Goal: Task Accomplishment & Management: Use online tool/utility

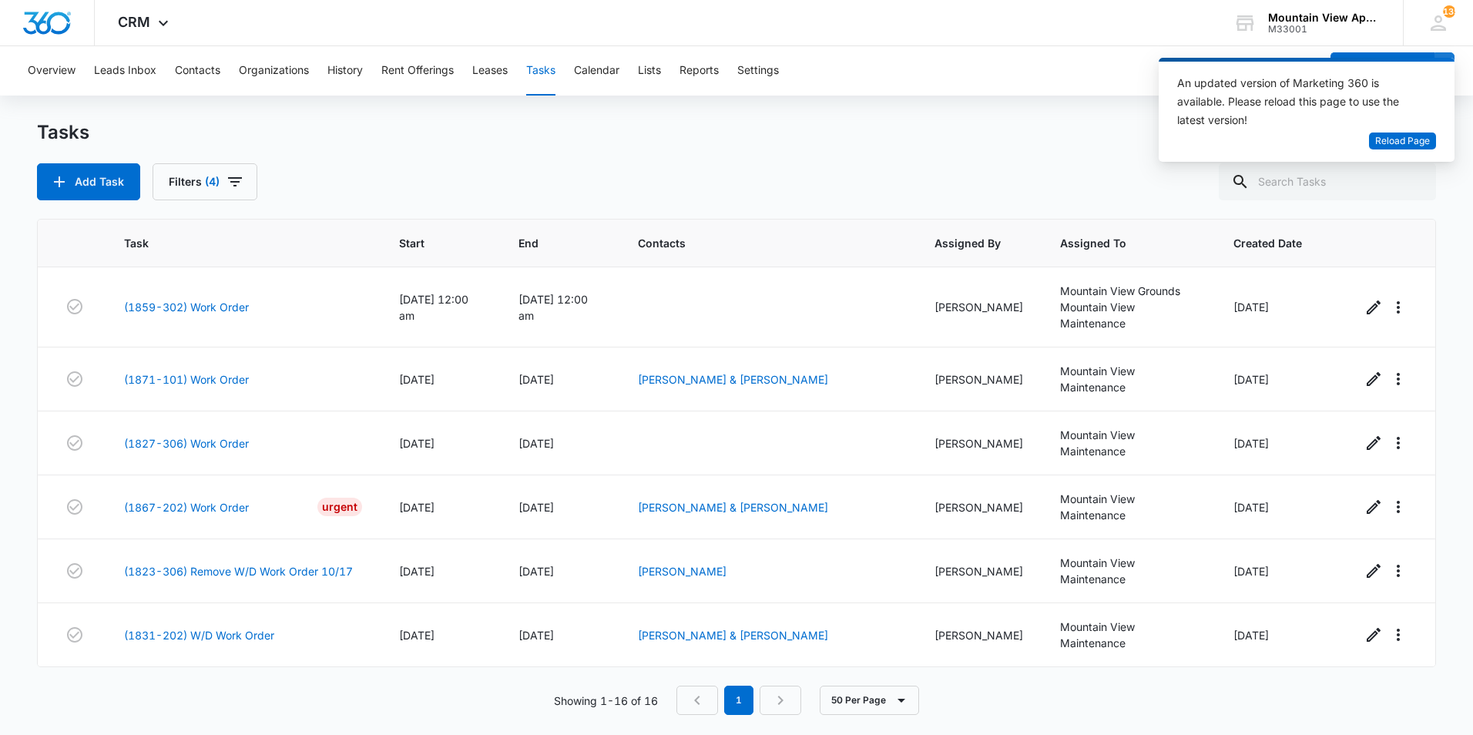
scroll to position [640, 0]
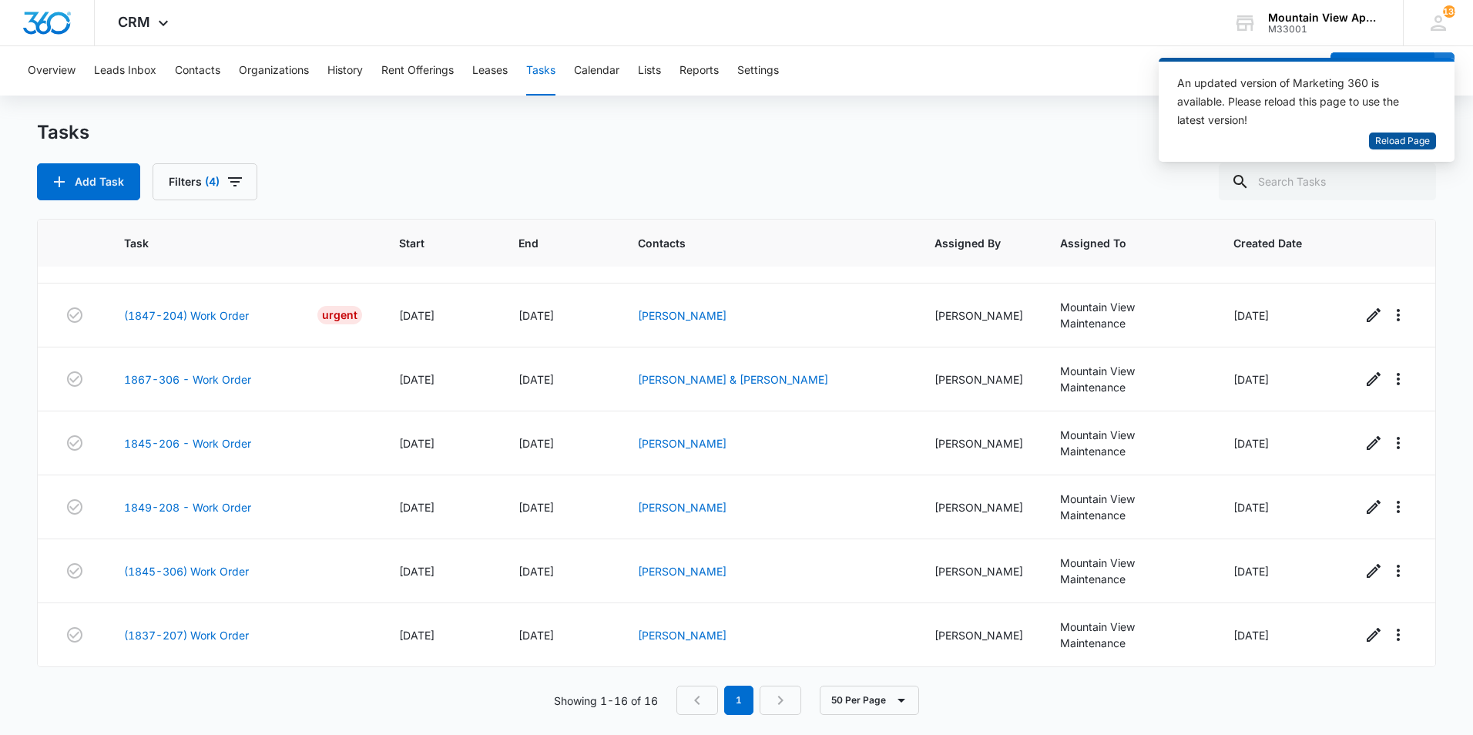
click at [1403, 141] on span "Reload Page" at bounding box center [1403, 141] width 55 height 15
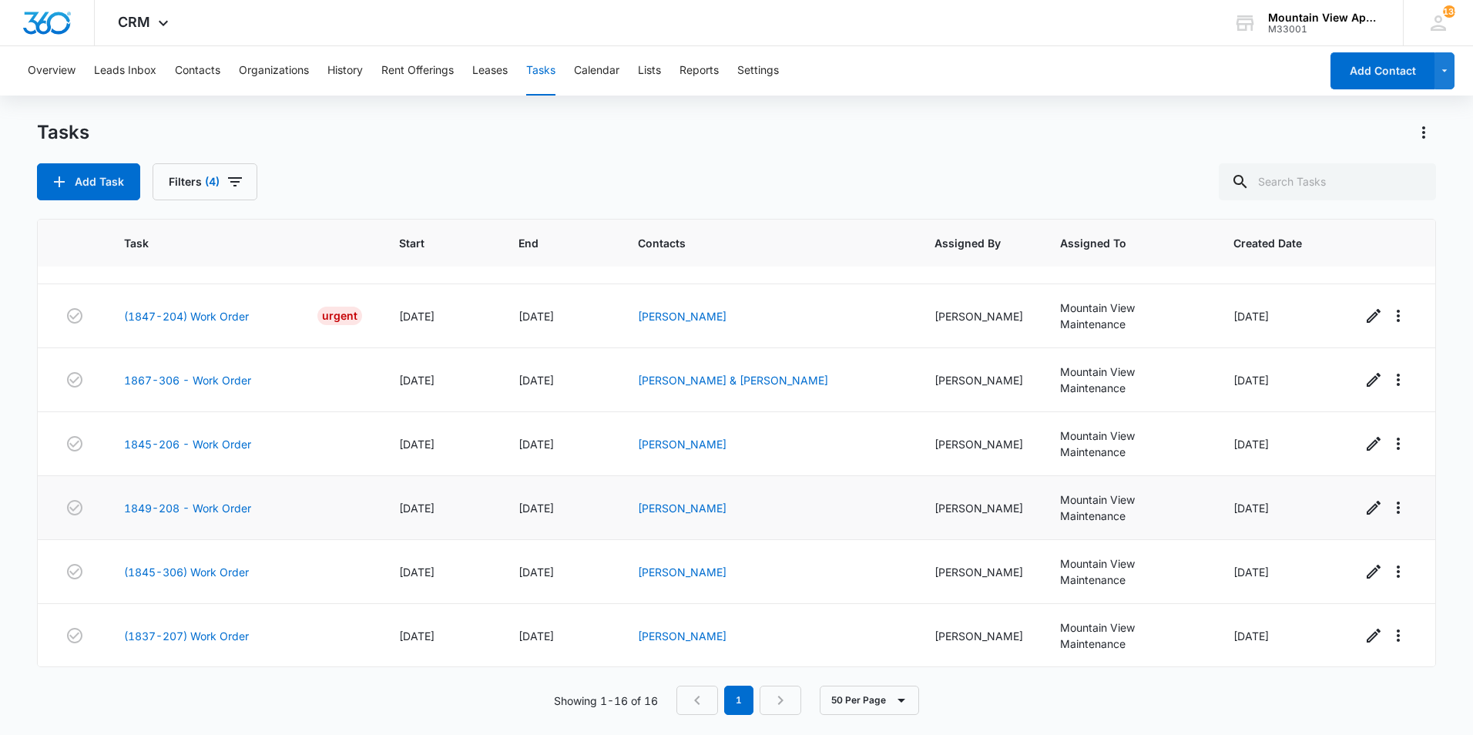
scroll to position [640, 0]
click at [214, 504] on link "1849-208 - Work Order" at bounding box center [187, 507] width 127 height 16
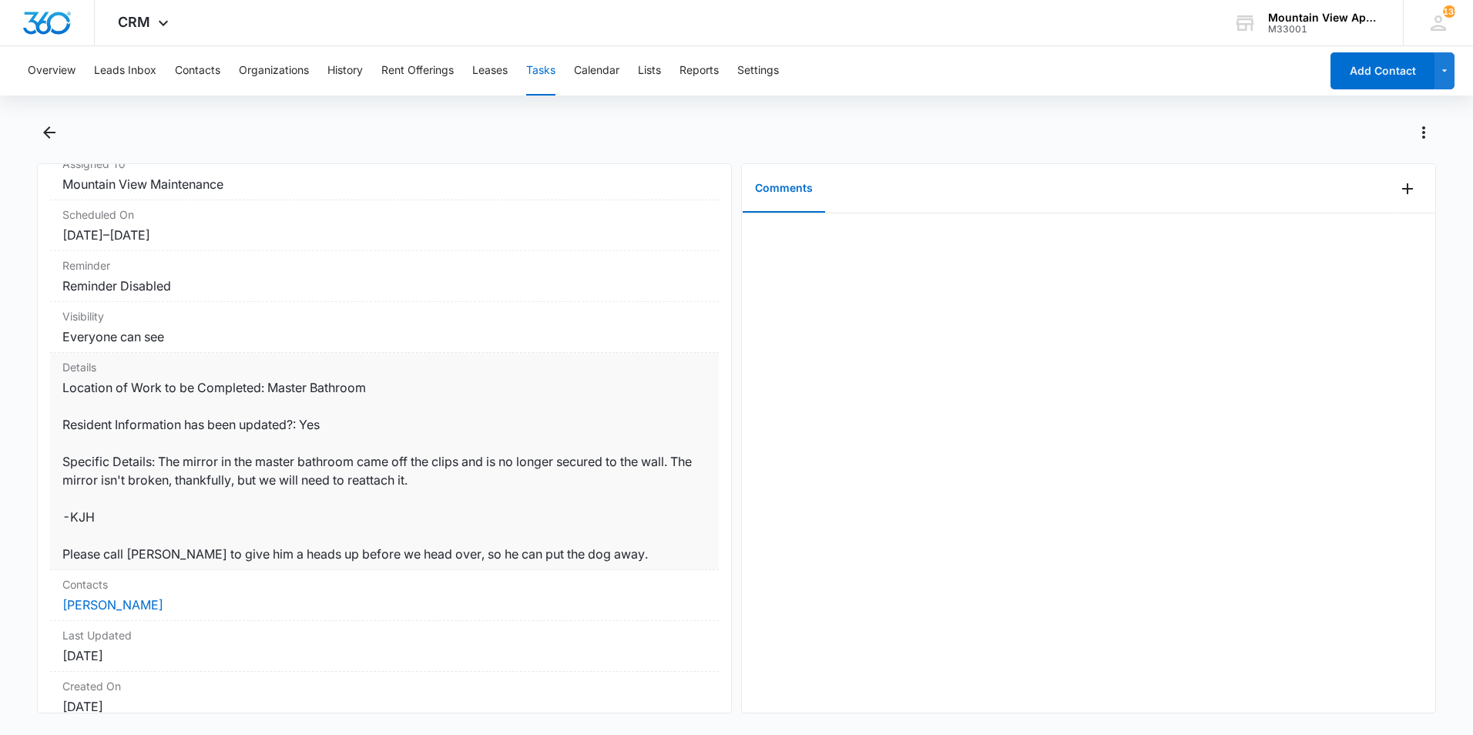
scroll to position [154, 0]
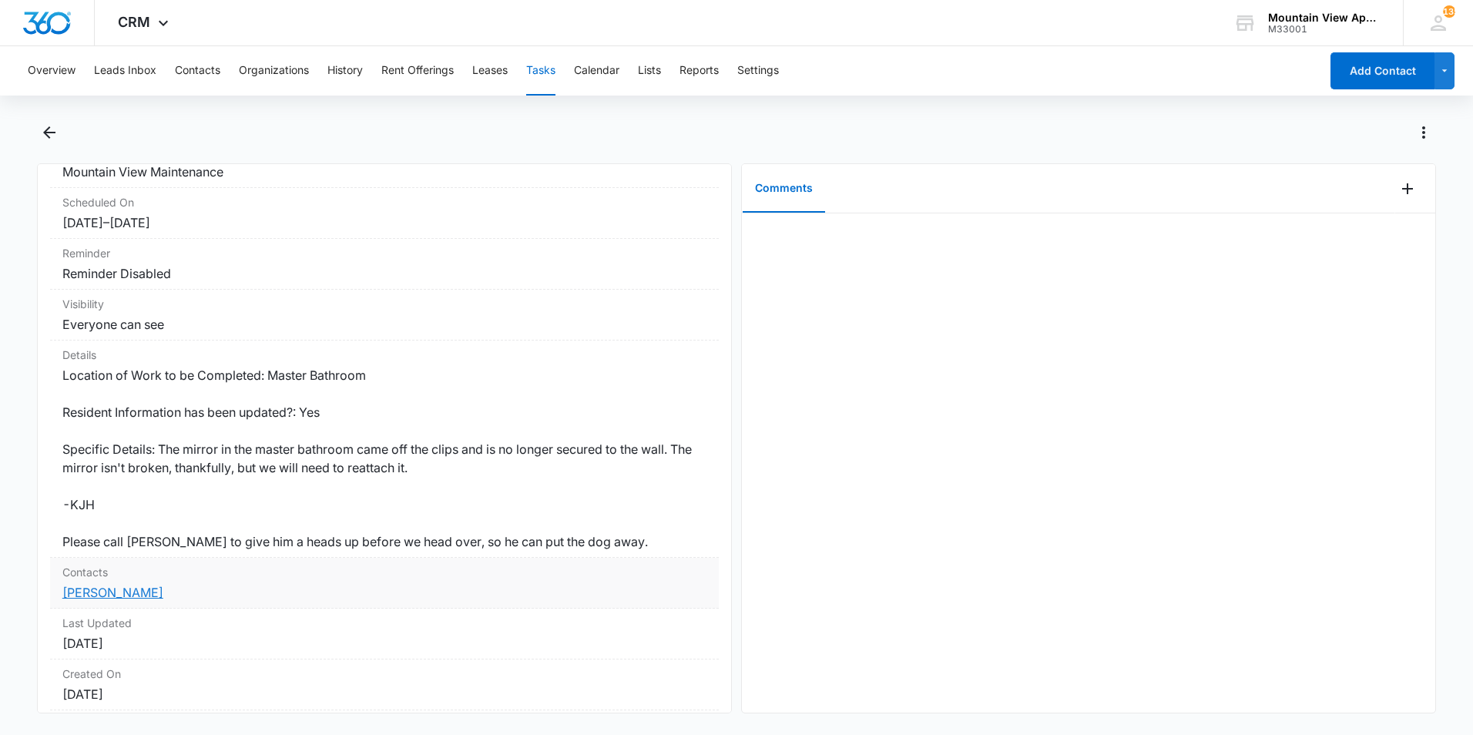
click at [139, 593] on link "[PERSON_NAME]" at bounding box center [112, 592] width 101 height 15
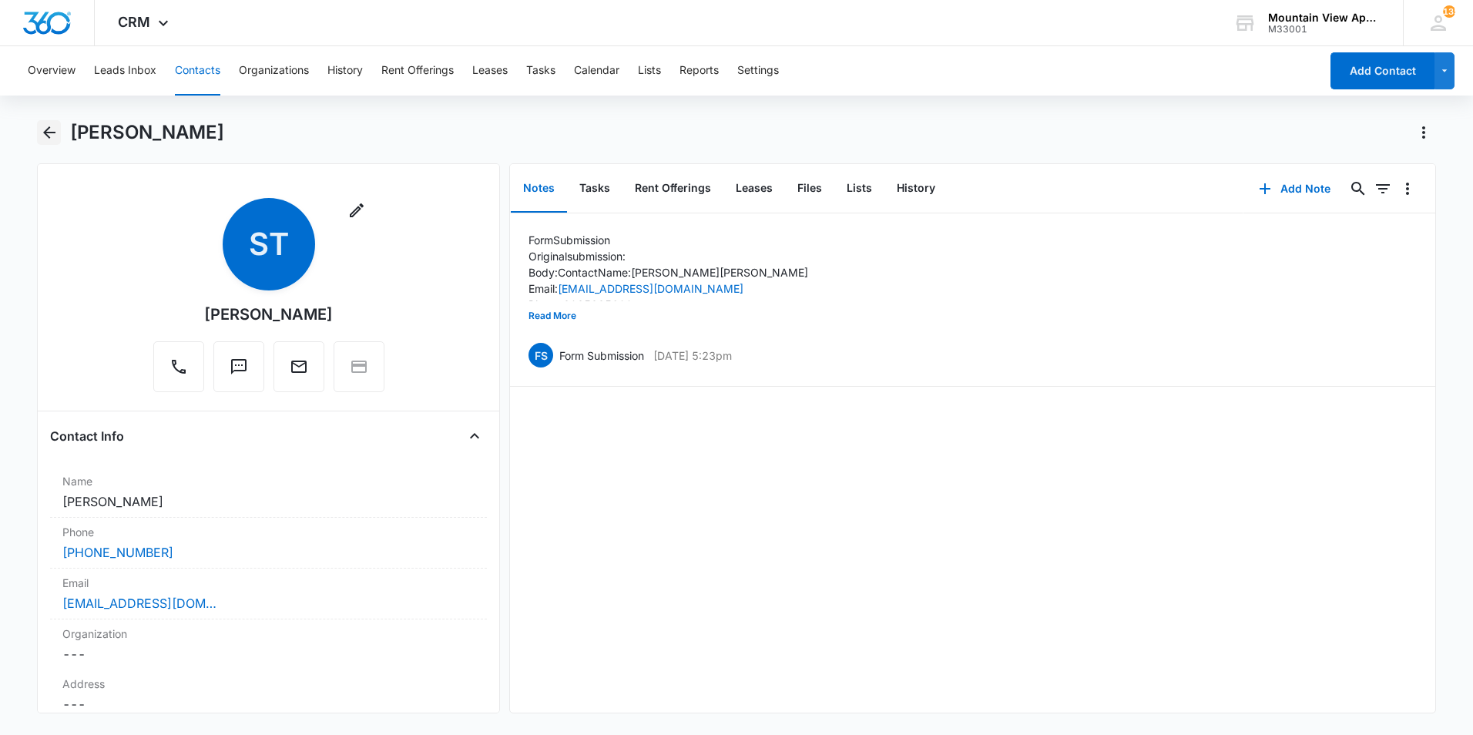
click at [54, 133] on icon "Back" at bounding box center [49, 132] width 12 height 12
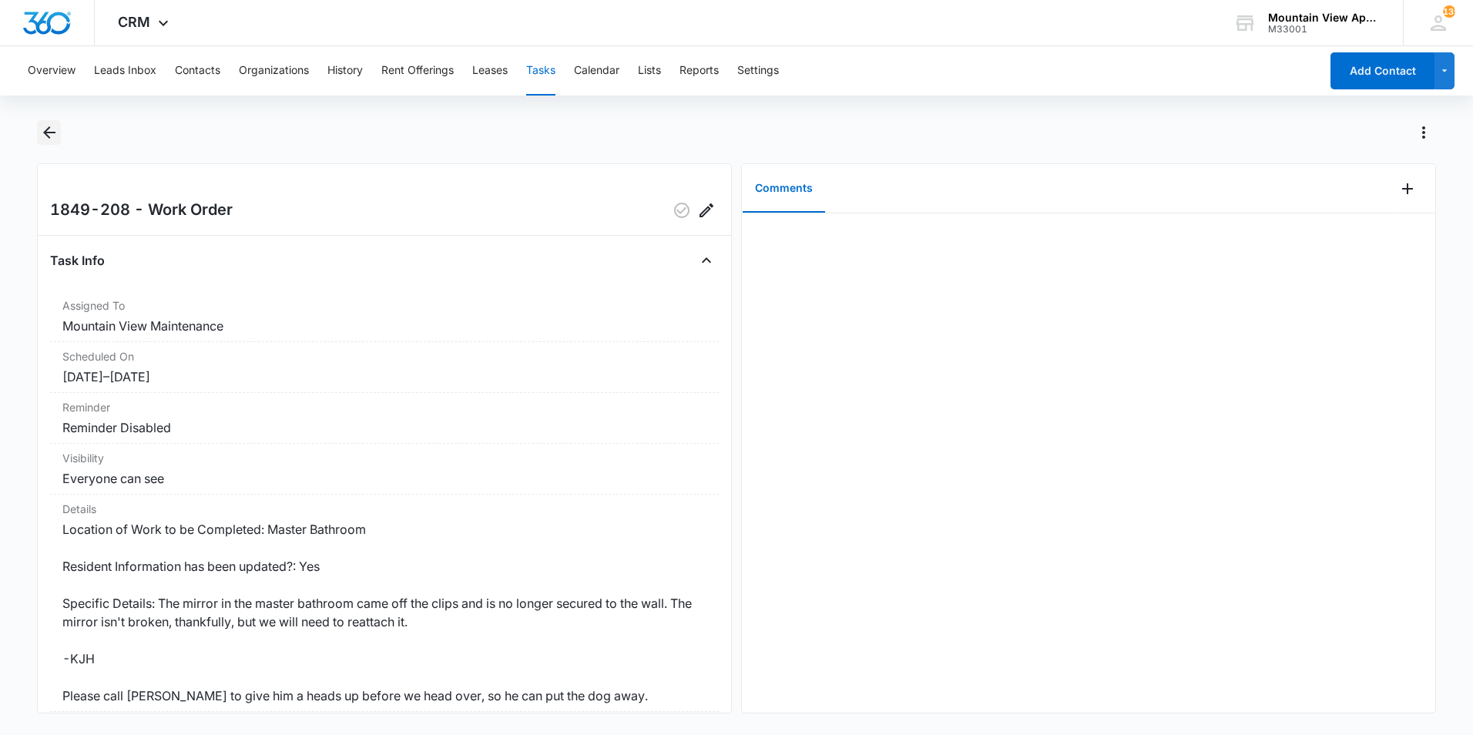
click at [50, 136] on icon "Back" at bounding box center [49, 132] width 18 height 18
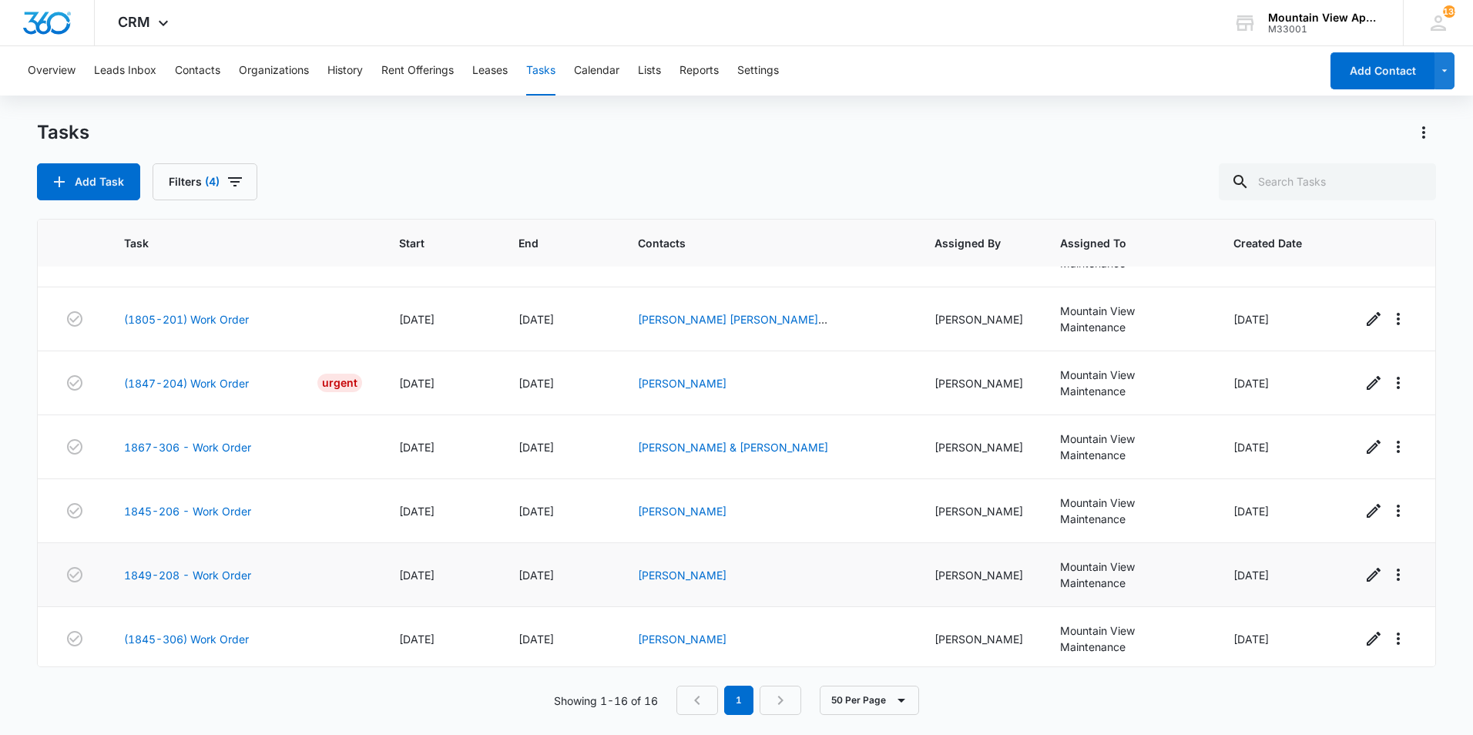
scroll to position [640, 0]
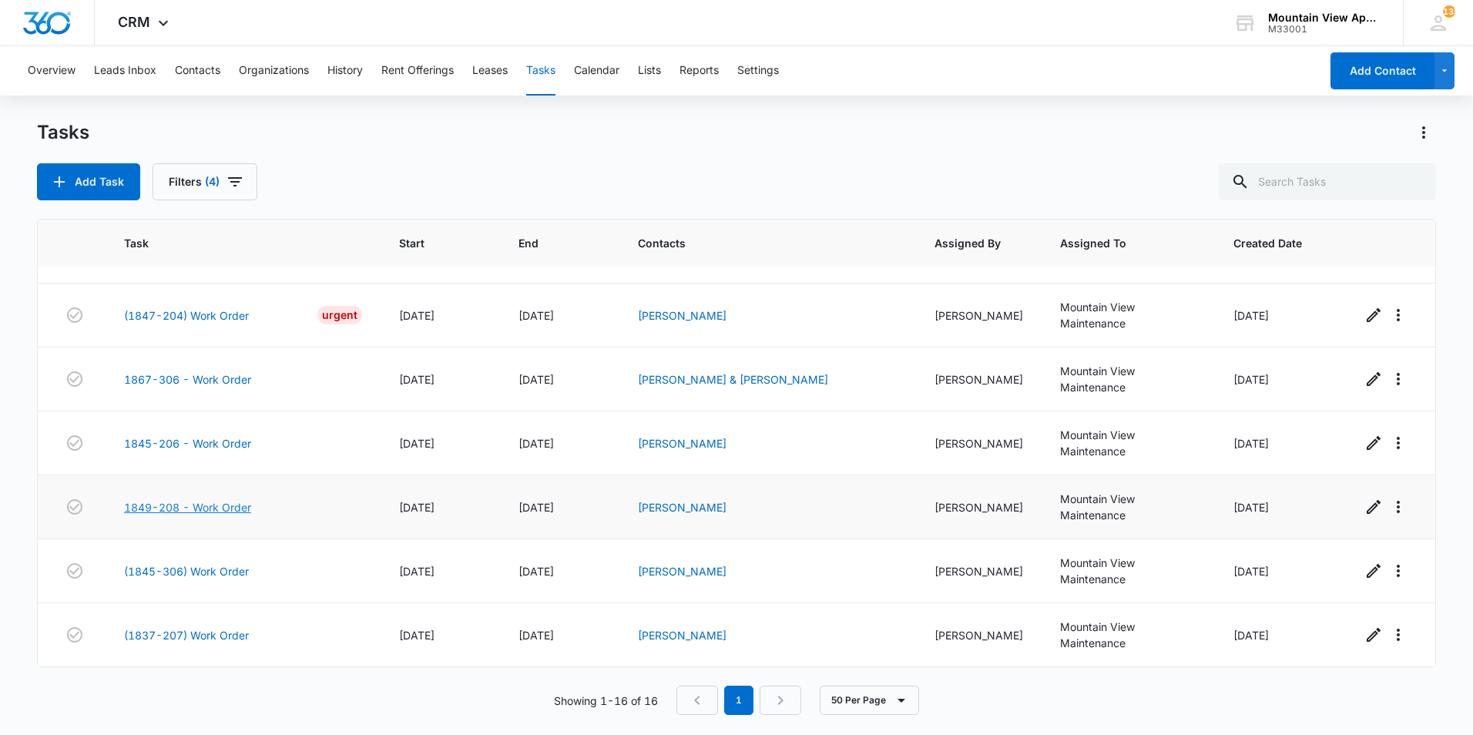
click at [192, 508] on link "1849-208 - Work Order" at bounding box center [187, 507] width 127 height 16
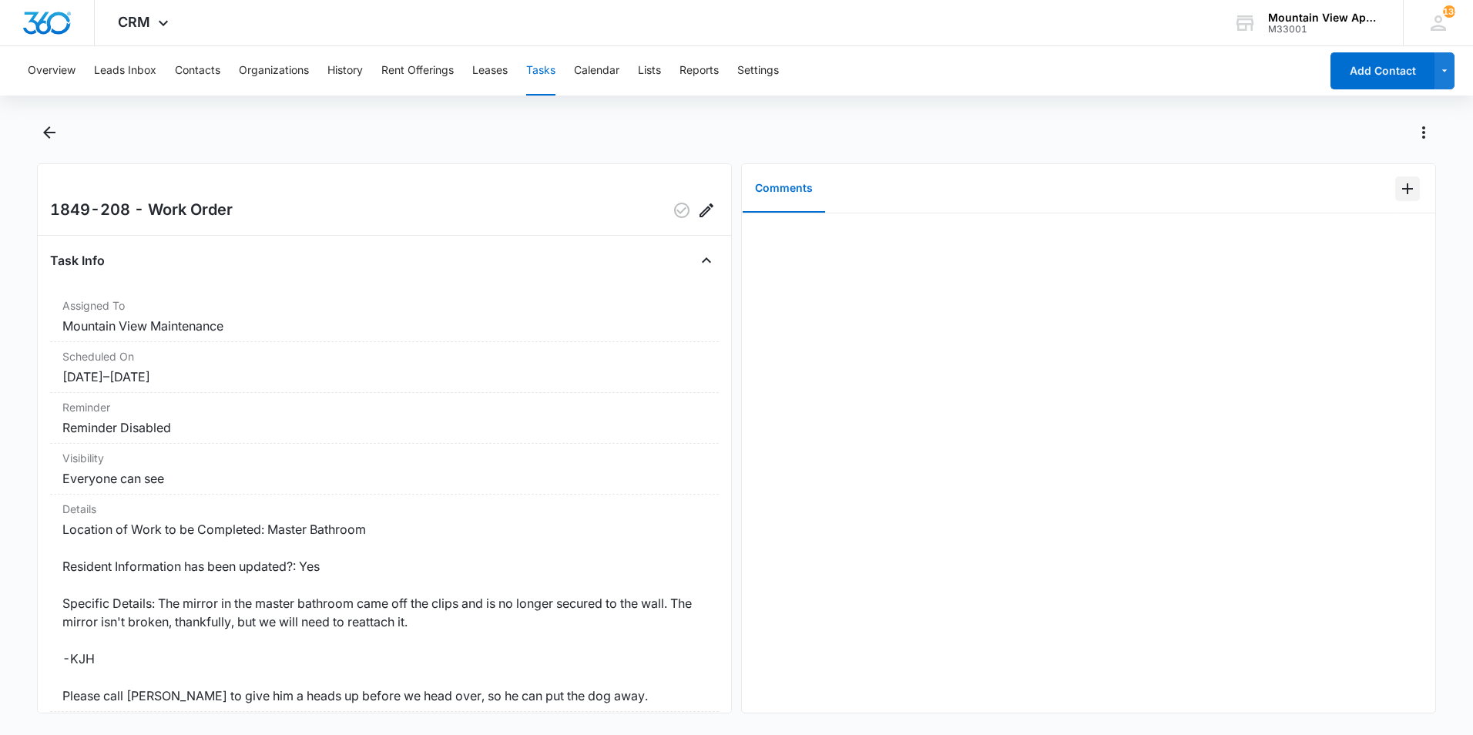
click at [1403, 189] on icon "Add Comment" at bounding box center [1408, 188] width 11 height 11
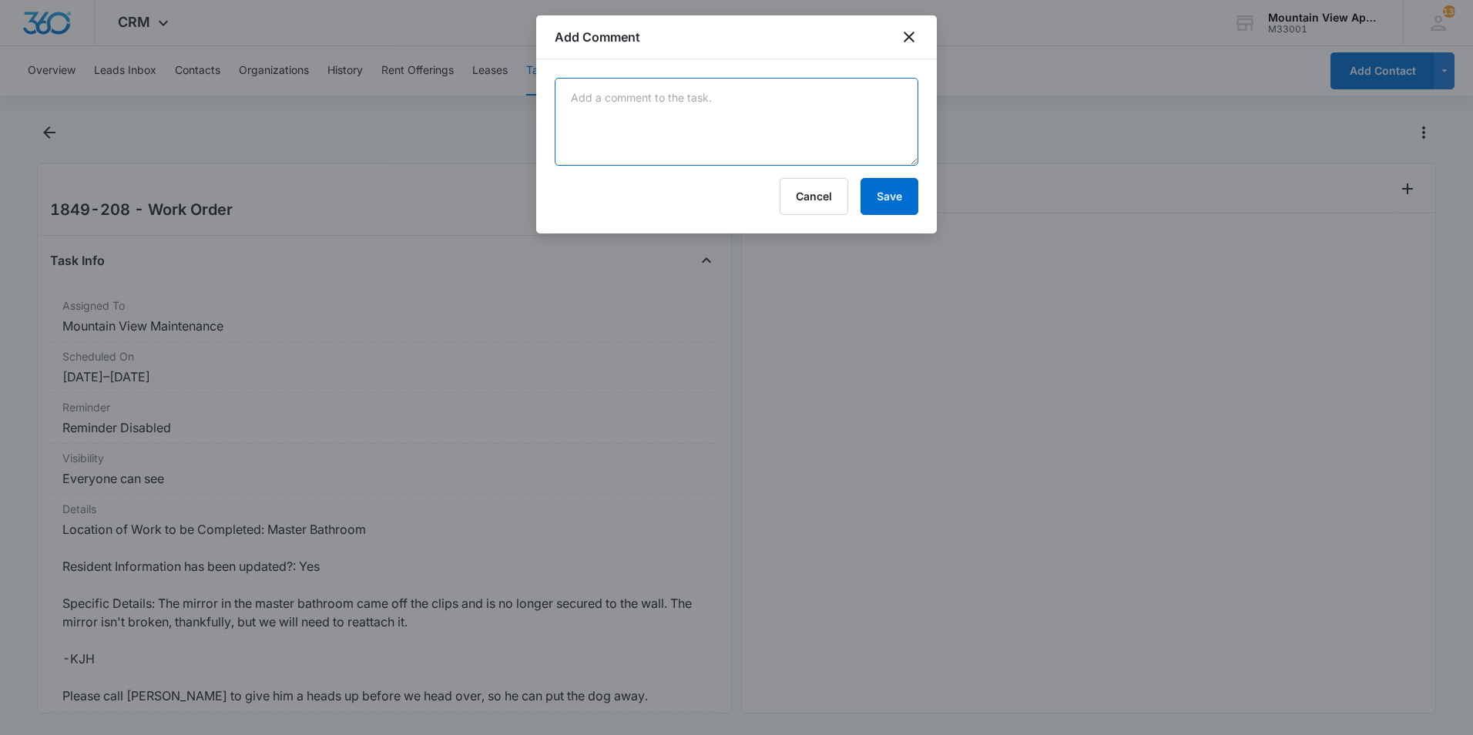
click at [689, 113] on textarea at bounding box center [737, 122] width 364 height 88
type textarea "Applied adhesive to back of mirror and added 2 clips to the bottom of mirror fo…"
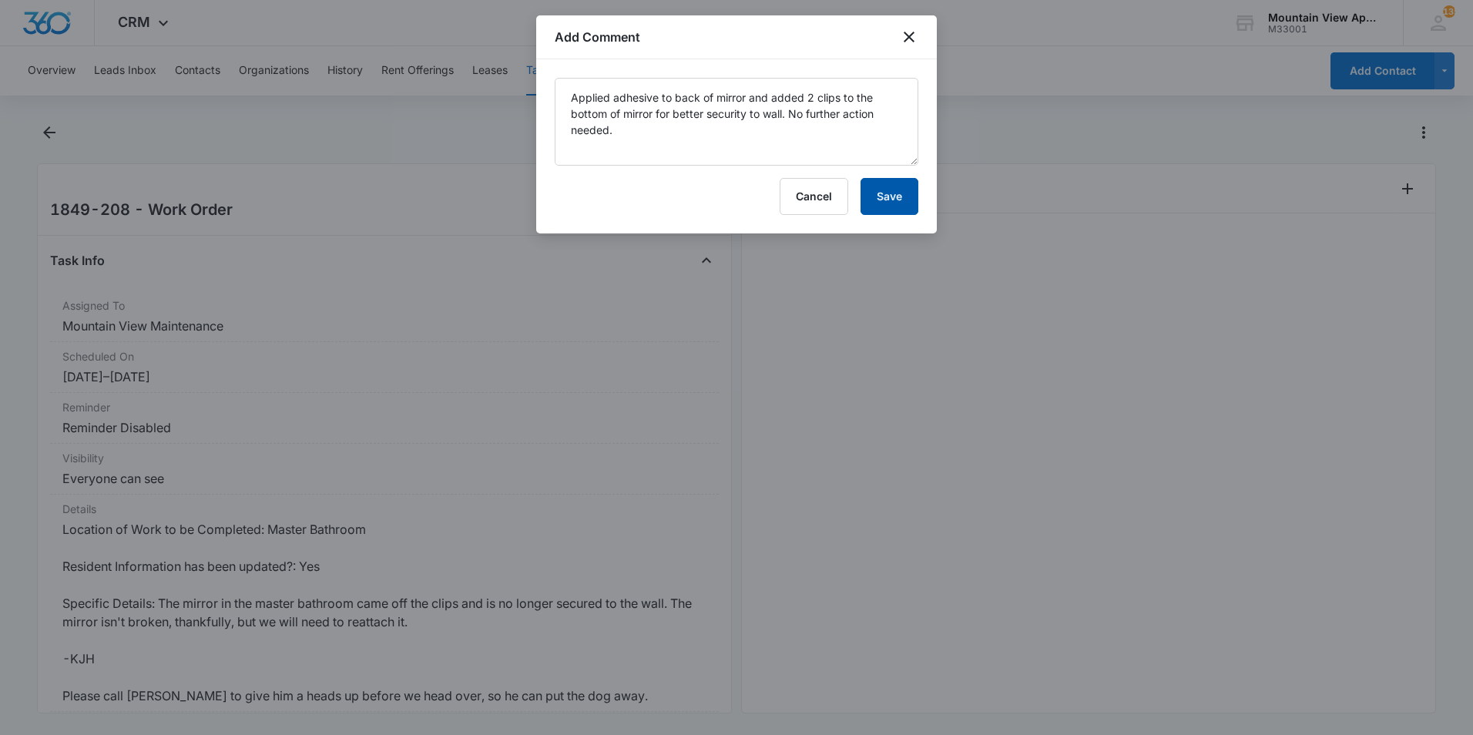
click at [871, 192] on button "Save" at bounding box center [890, 196] width 58 height 37
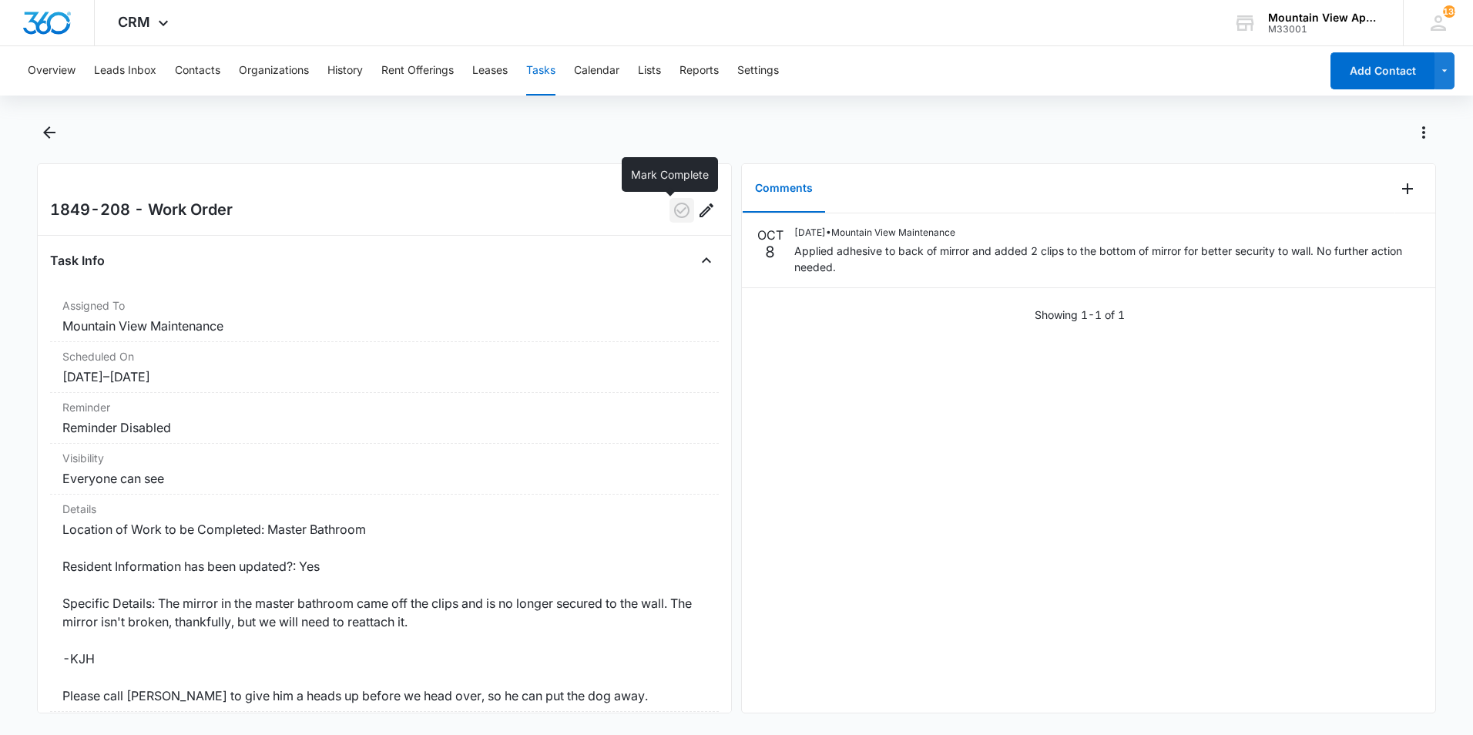
click at [673, 213] on icon "button" at bounding box center [682, 210] width 18 height 18
click at [46, 132] on icon "Back" at bounding box center [49, 132] width 12 height 12
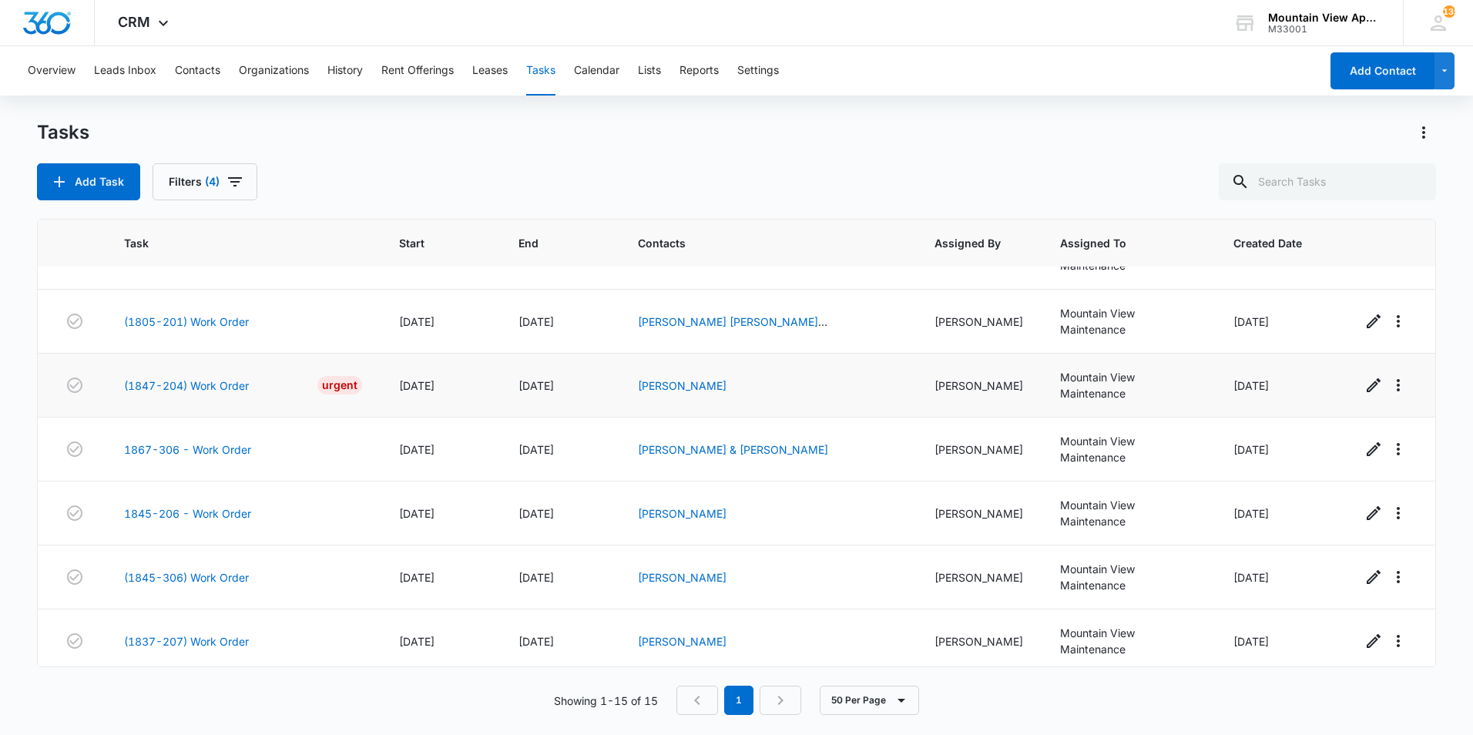
scroll to position [576, 0]
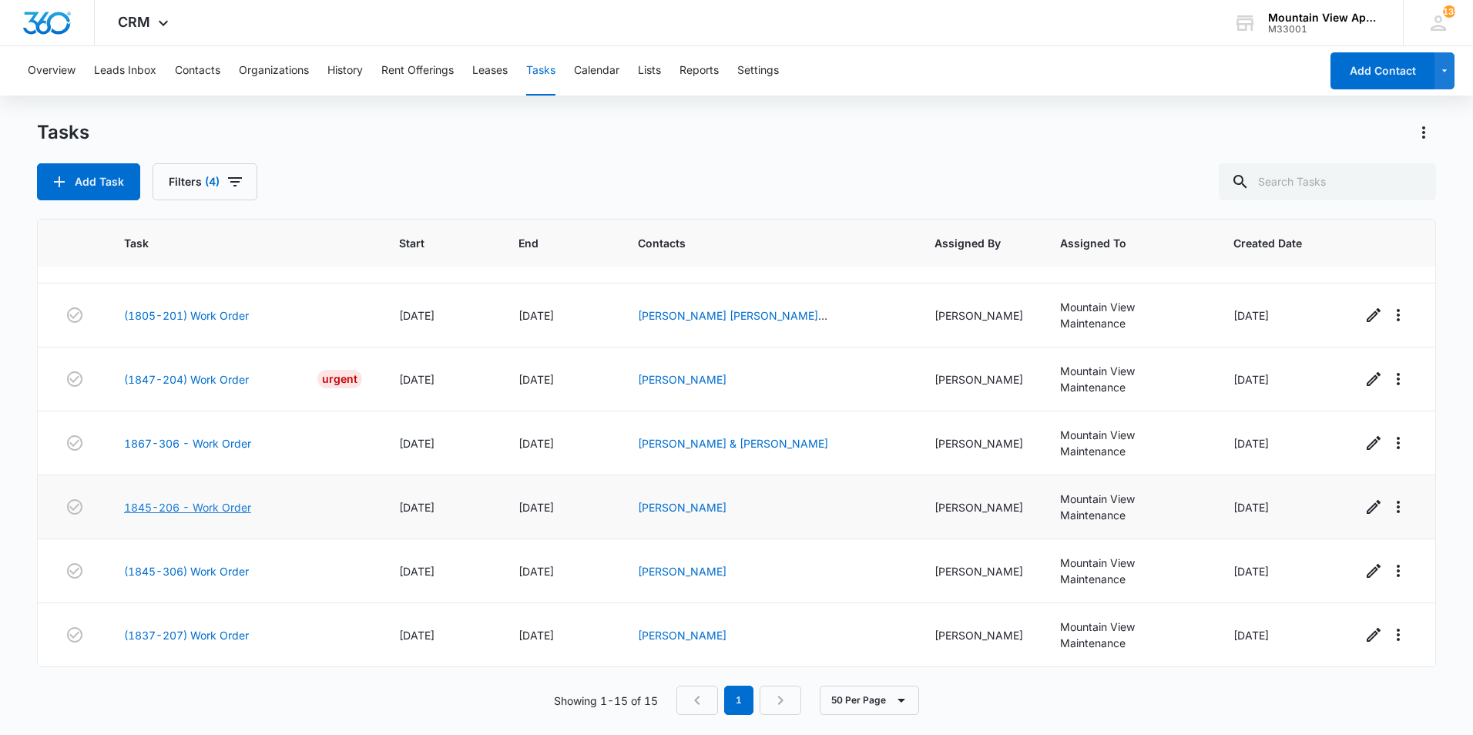
click at [223, 507] on link "1845-206 - Work Order" at bounding box center [187, 507] width 127 height 16
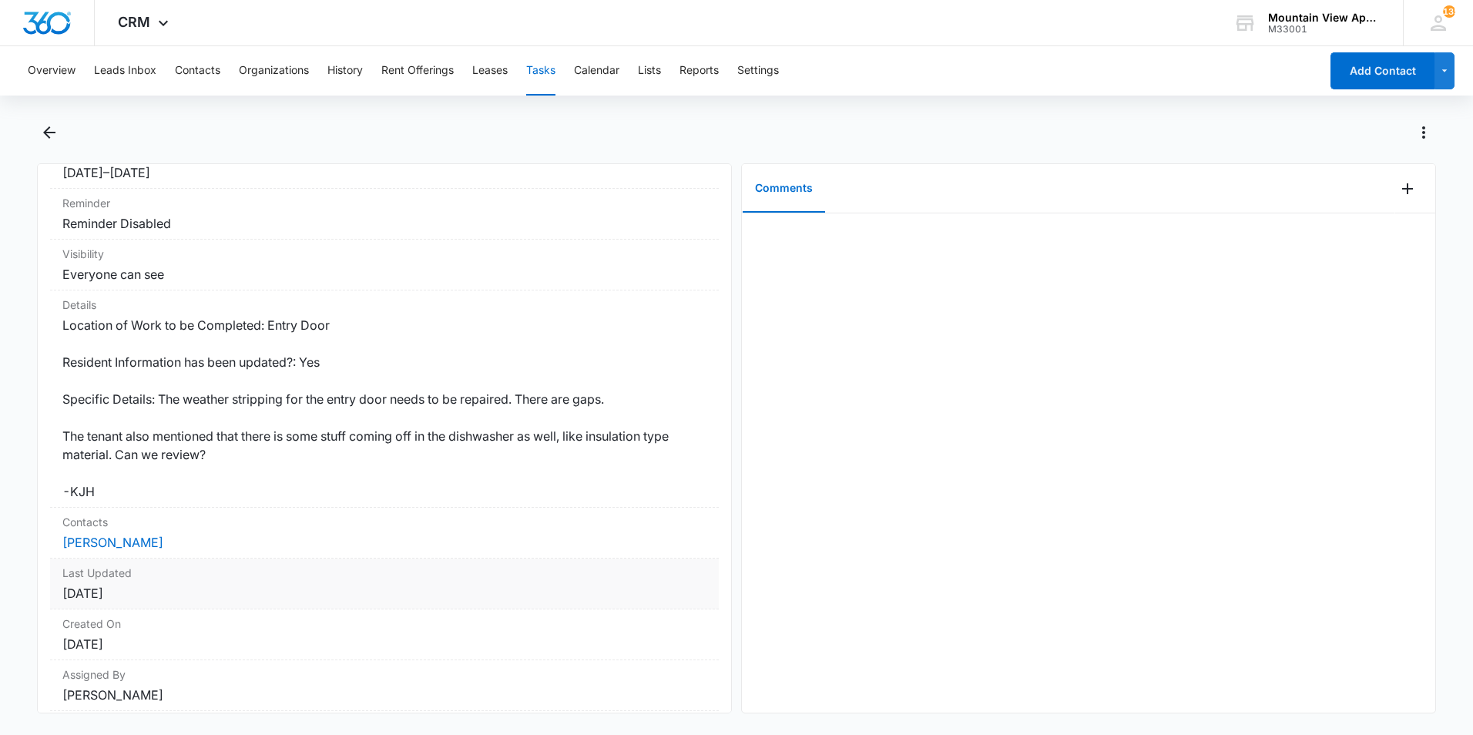
scroll to position [258, 0]
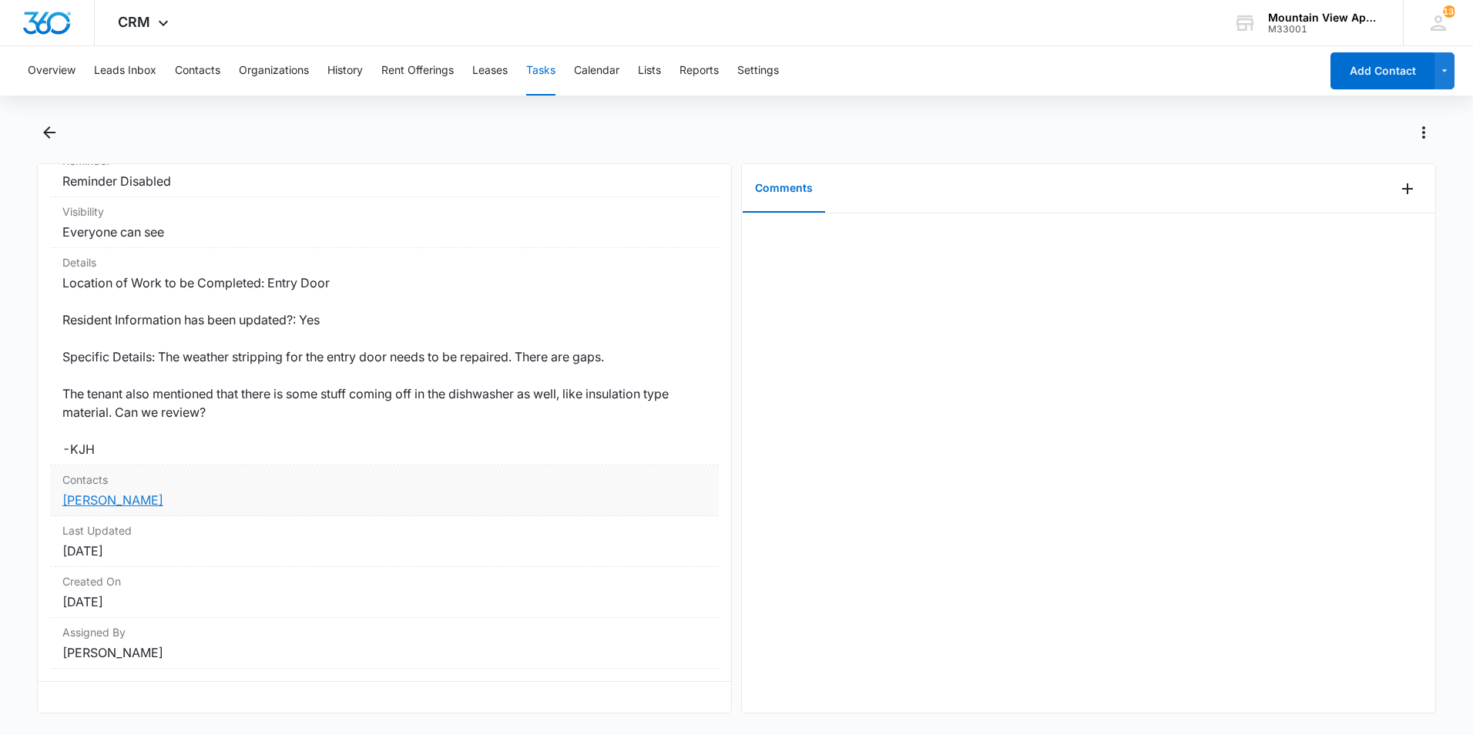
click at [133, 492] on link "[PERSON_NAME]" at bounding box center [112, 499] width 101 height 15
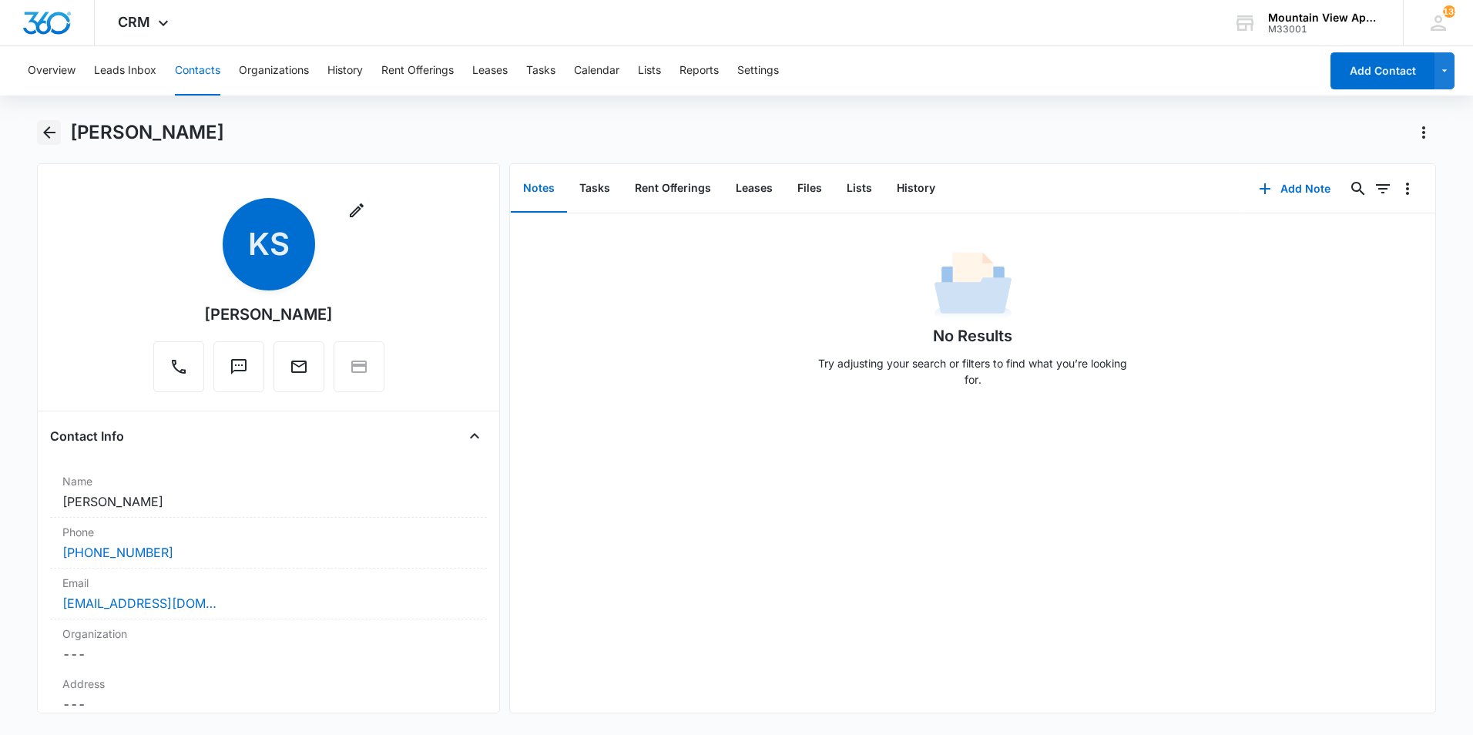
click at [45, 137] on icon "Back" at bounding box center [49, 132] width 18 height 18
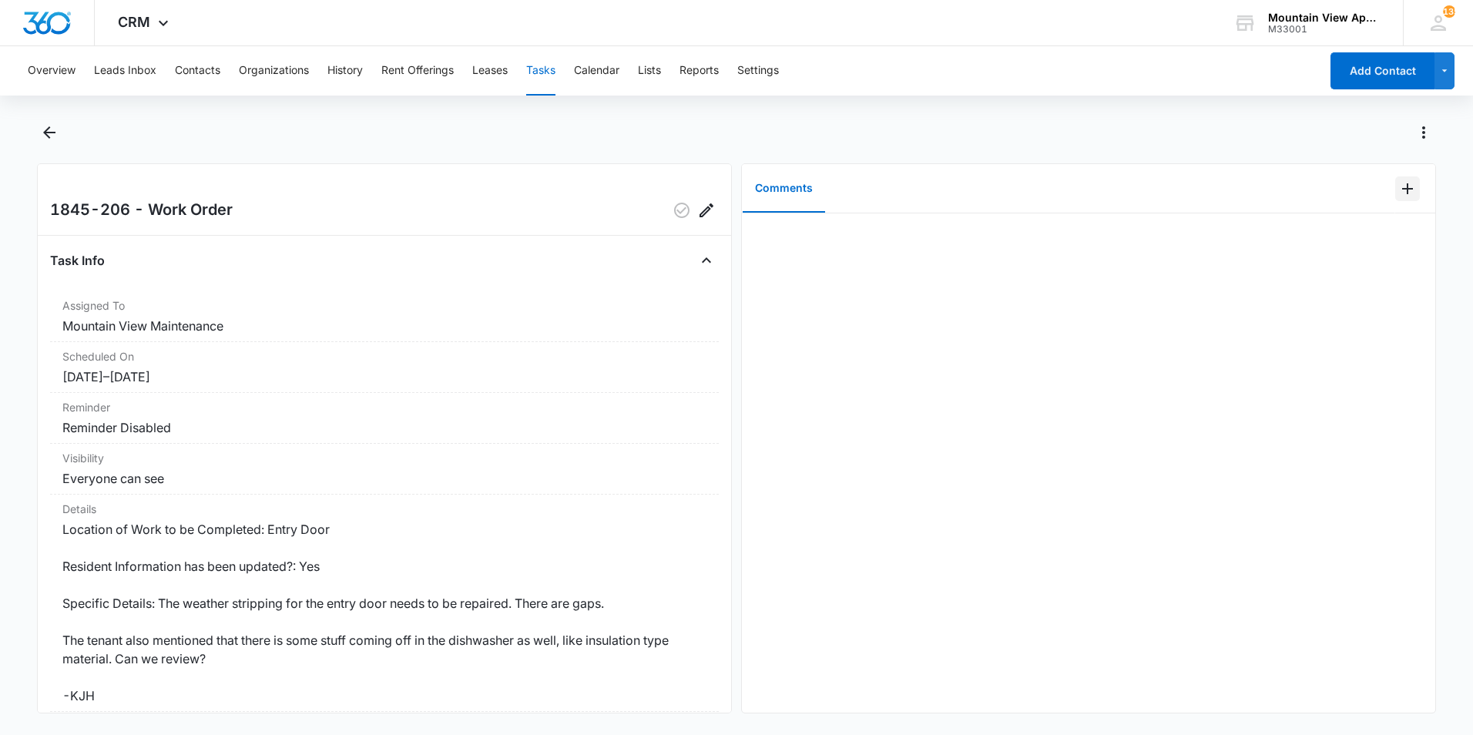
click at [1399, 192] on icon "Add Comment" at bounding box center [1408, 189] width 18 height 18
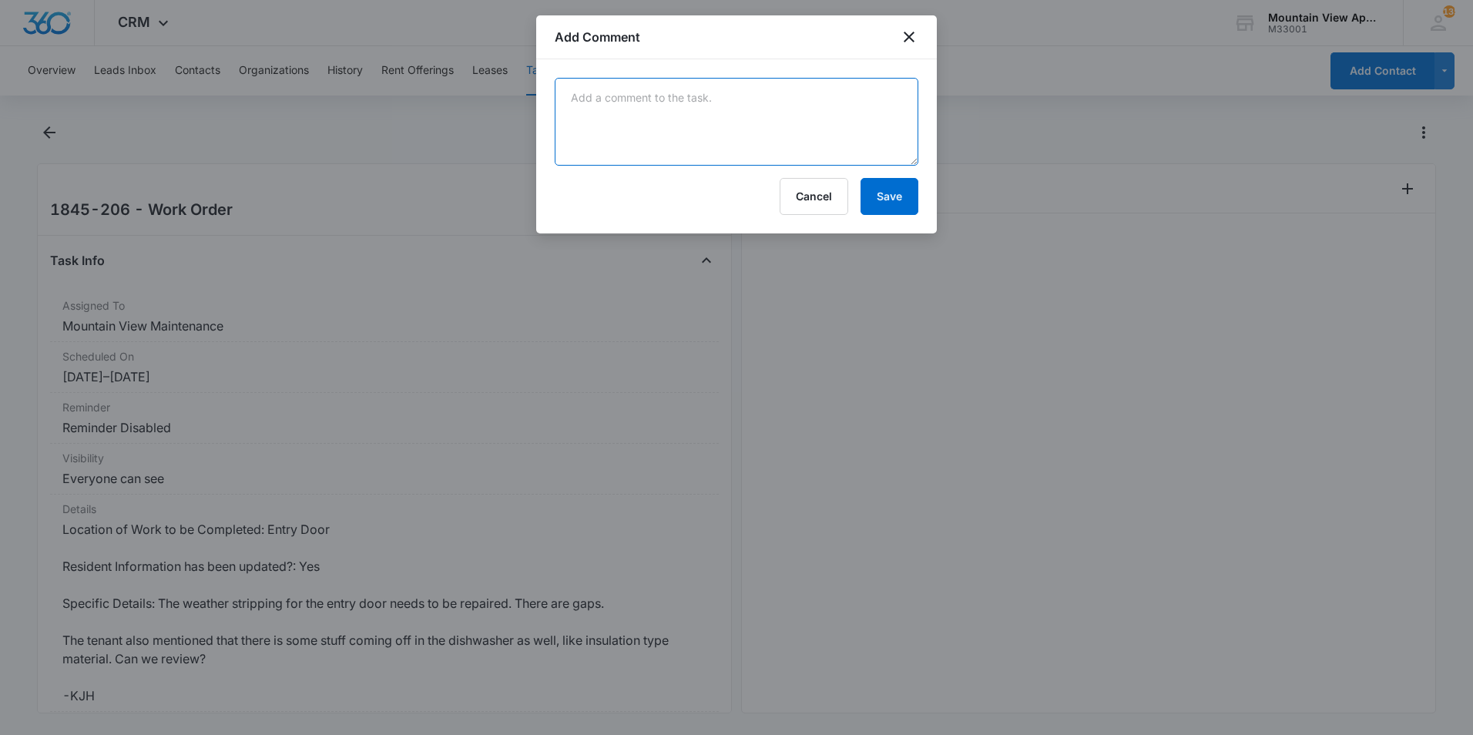
click at [858, 135] on textarea at bounding box center [737, 122] width 364 height 88
type textarea "Replaced weather stripping and caulked in gaps."
click at [890, 206] on button "Save" at bounding box center [890, 196] width 58 height 37
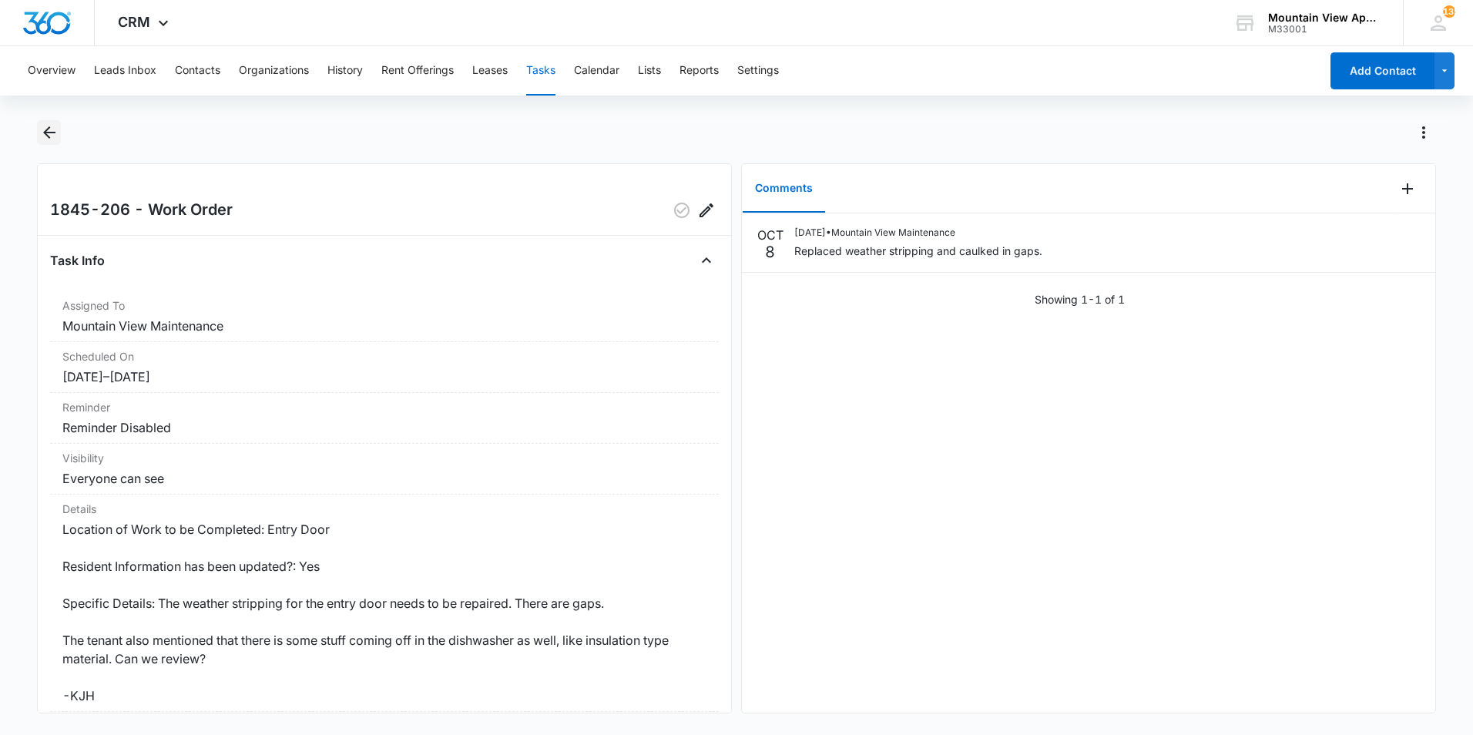
click at [49, 133] on icon "Back" at bounding box center [49, 132] width 12 height 12
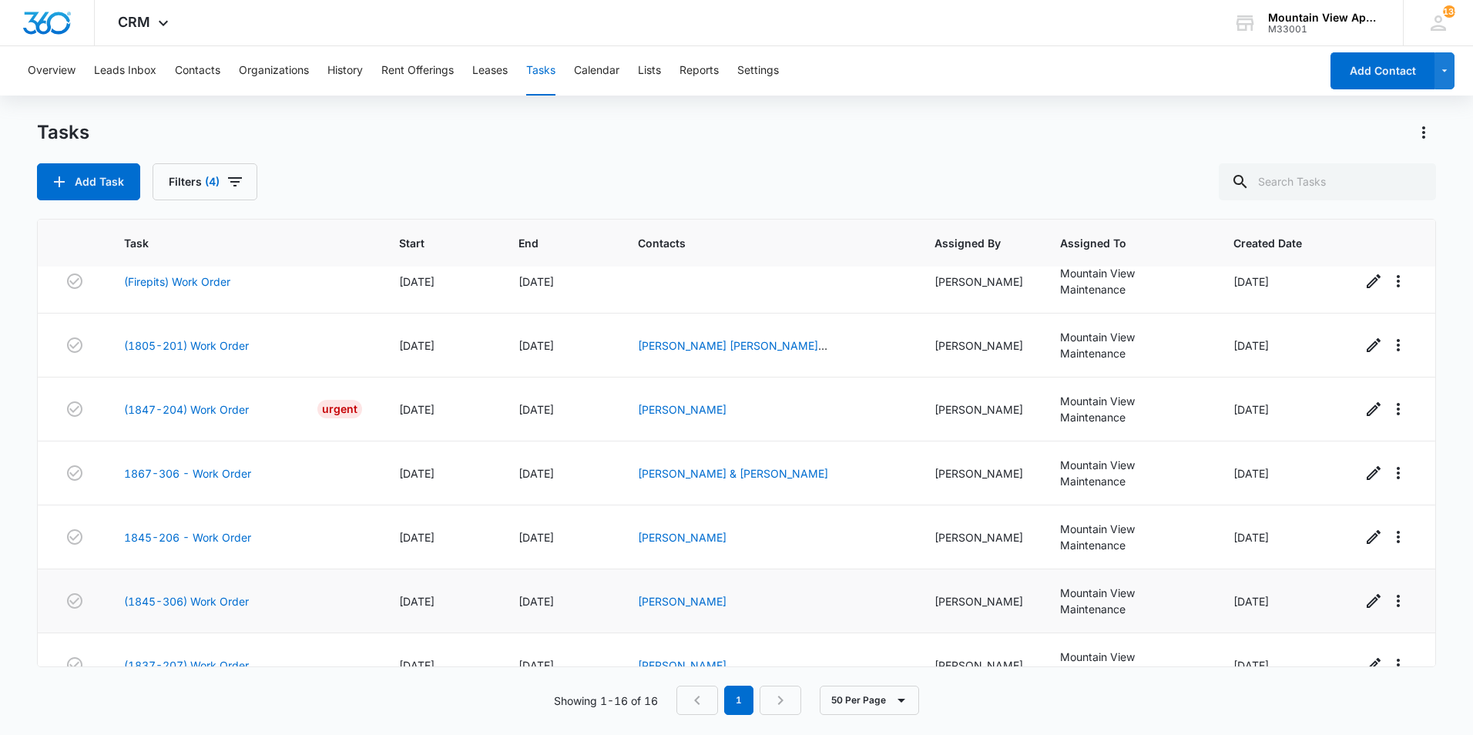
scroll to position [640, 0]
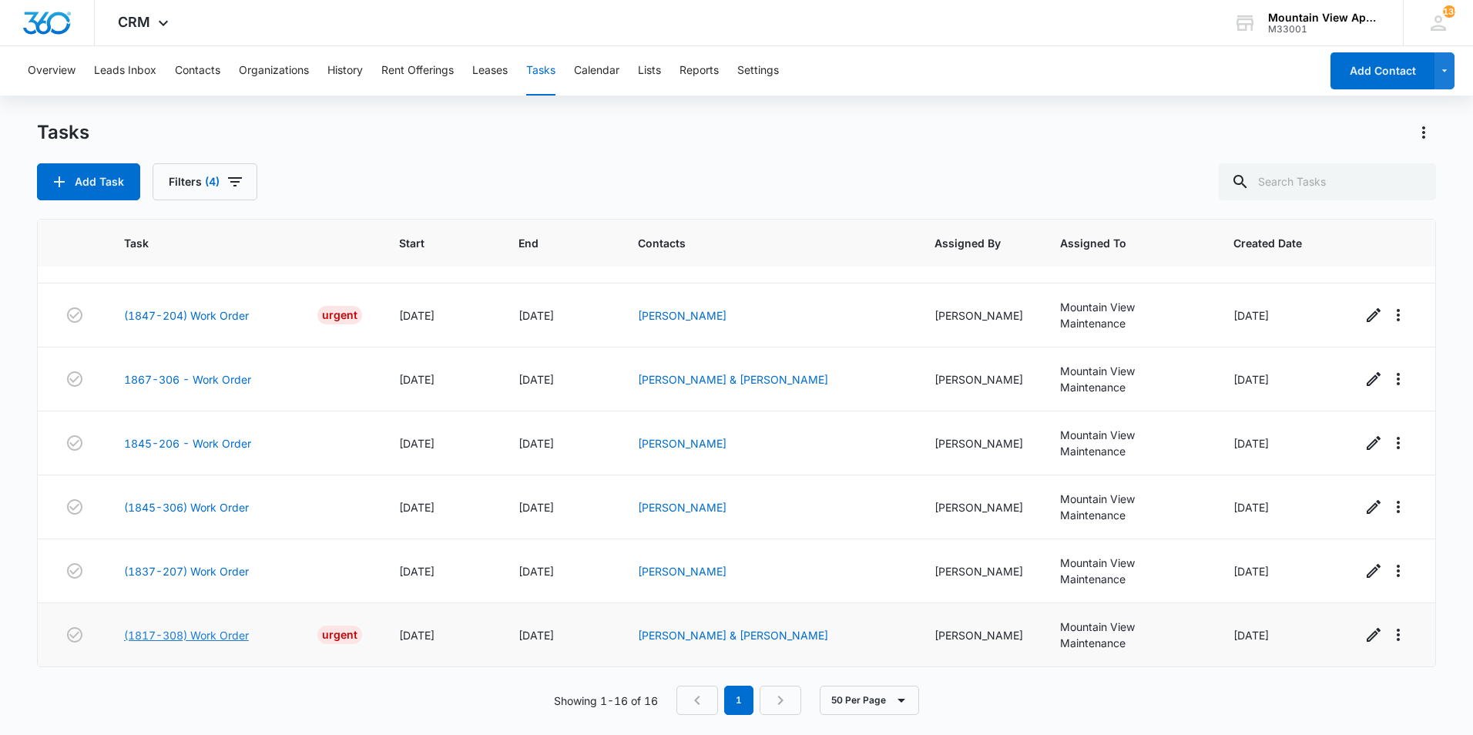
click at [204, 636] on link "(1817-308) Work Order" at bounding box center [186, 635] width 125 height 16
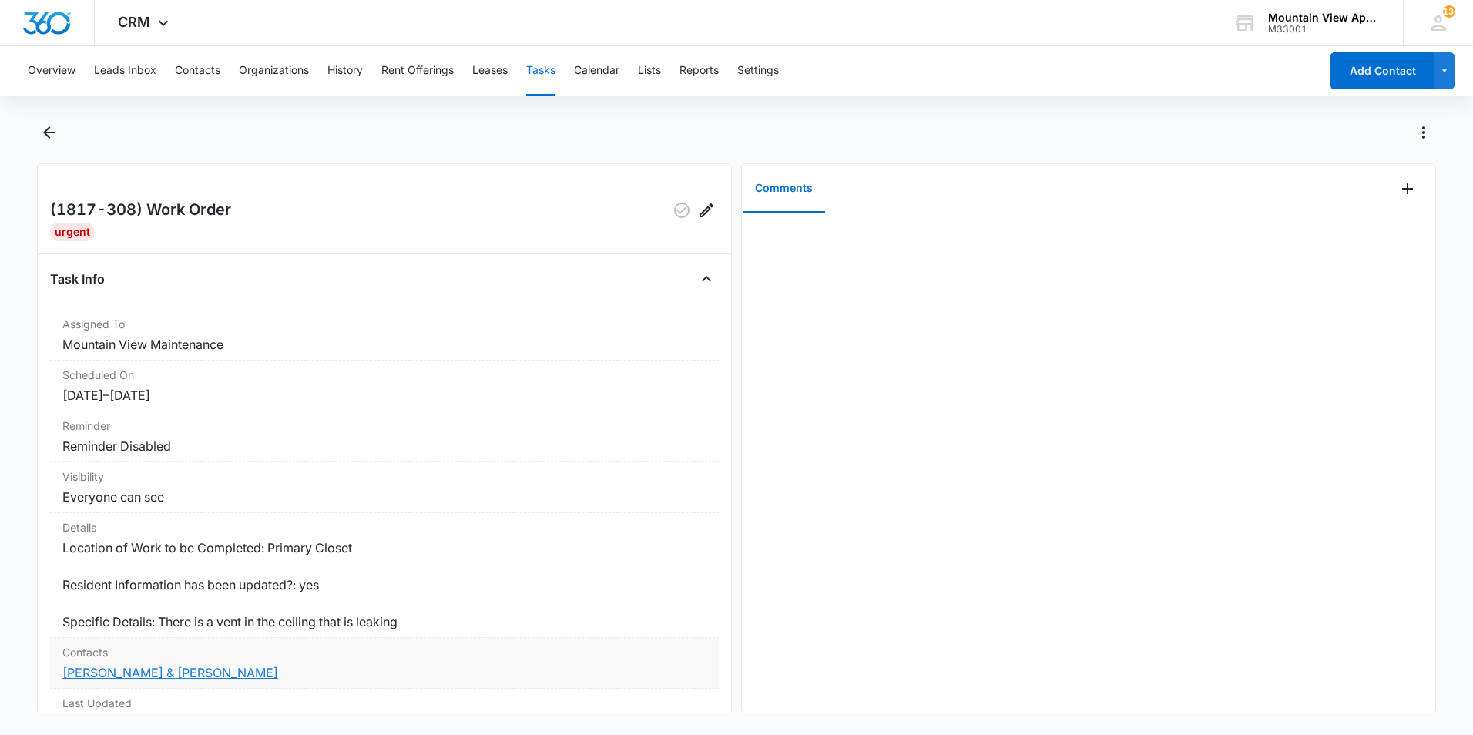
click at [207, 674] on link "[PERSON_NAME] & [PERSON_NAME]" at bounding box center [170, 672] width 216 height 15
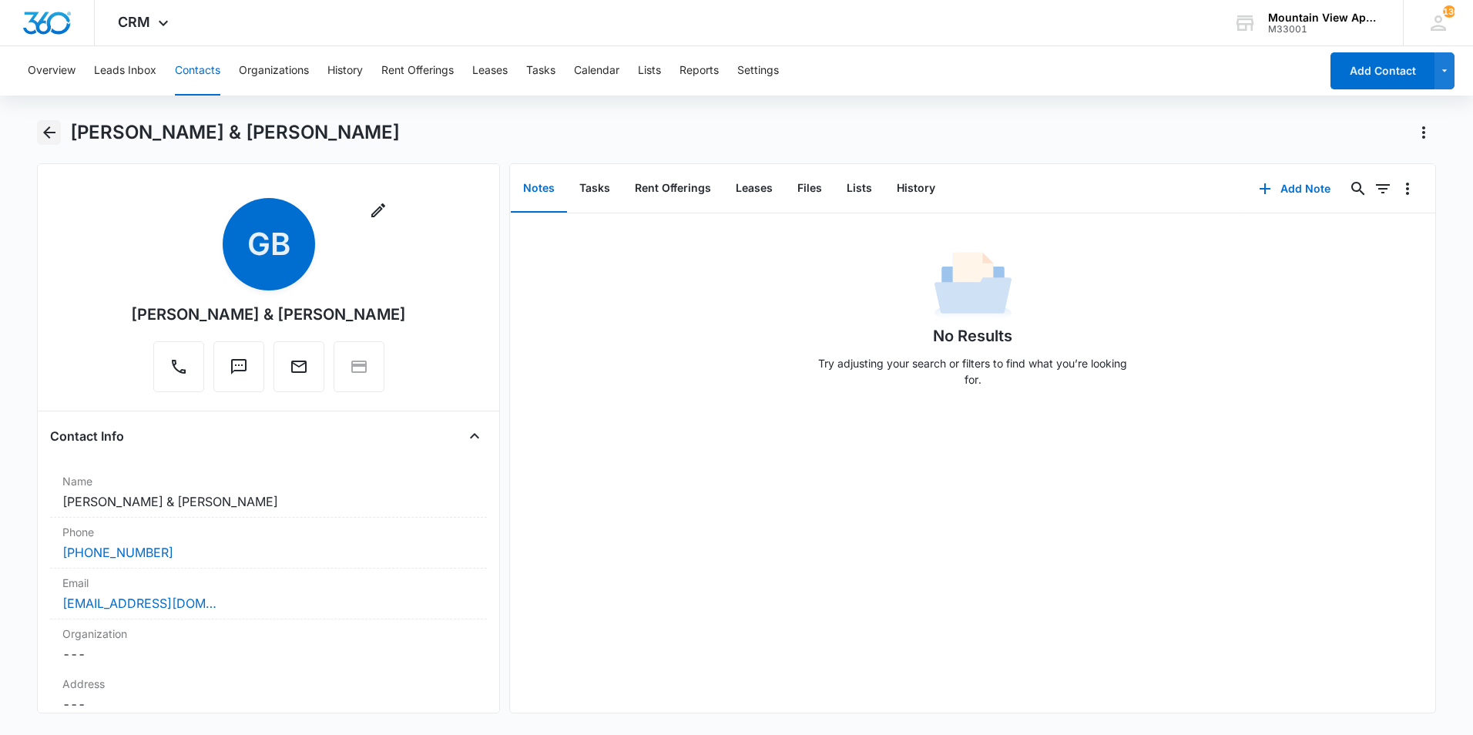
click at [50, 135] on icon "Back" at bounding box center [49, 132] width 18 height 18
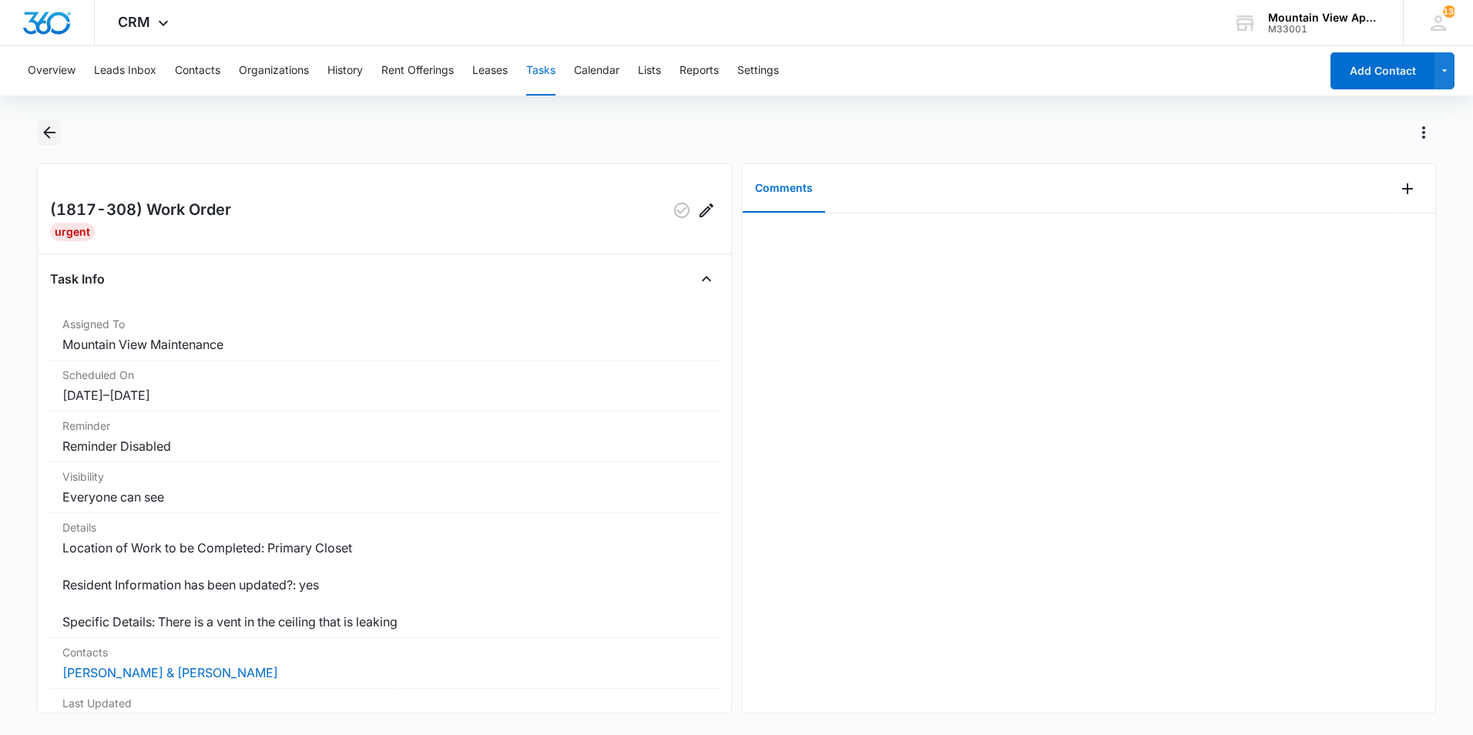
click at [50, 129] on icon "Back" at bounding box center [49, 132] width 18 height 18
